Goal: Find specific page/section

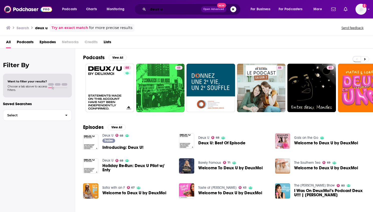
click at [165, 10] on input "deux u" at bounding box center [174, 9] width 53 height 8
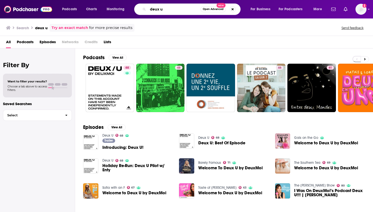
click at [165, 10] on input "deux u" at bounding box center [174, 9] width 53 height 8
type input "perfect person"
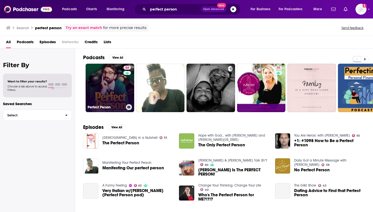
click at [106, 93] on link "64 Perfect Person" at bounding box center [110, 88] width 49 height 49
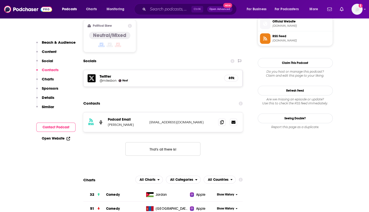
scroll to position [409, 0]
click at [52, 87] on p "Sponsors" at bounding box center [50, 88] width 17 height 5
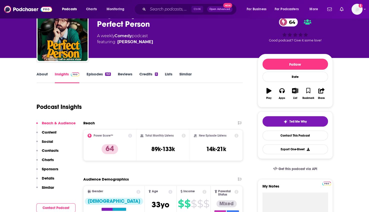
scroll to position [0, 0]
